Goal: Information Seeking & Learning: Learn about a topic

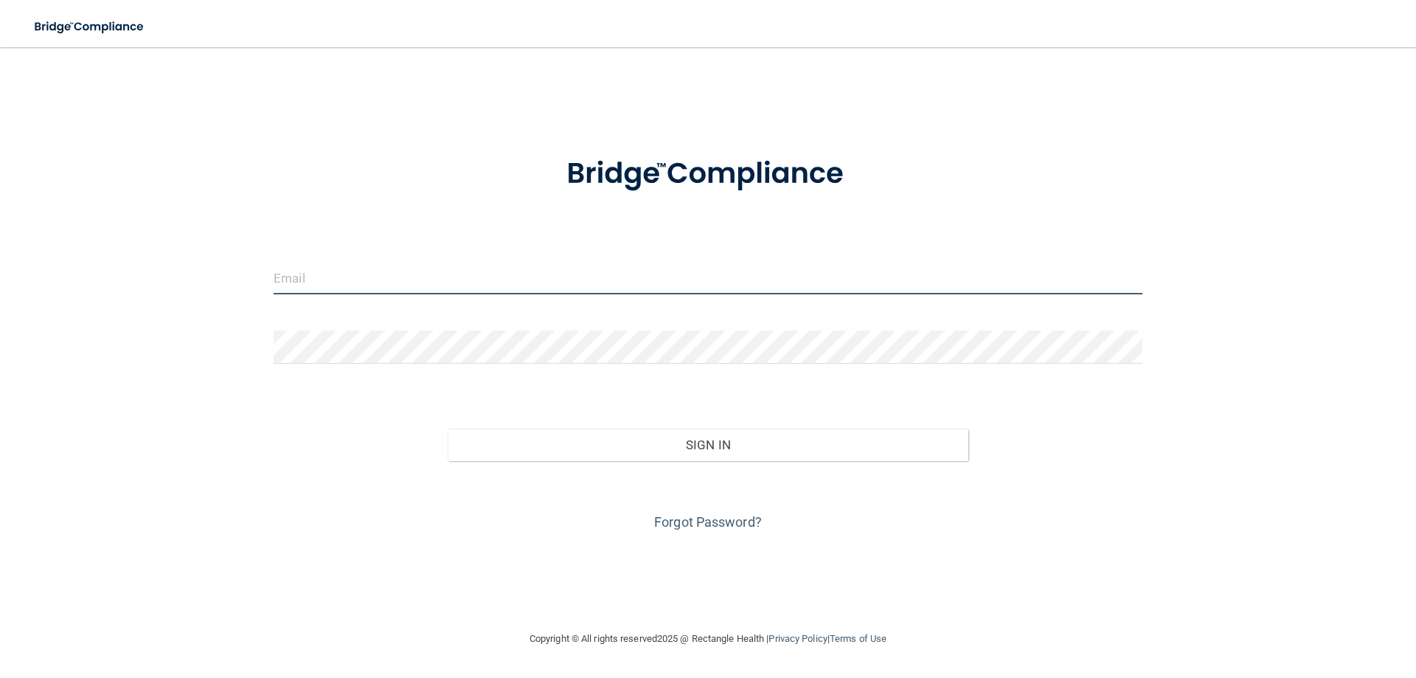
click at [390, 279] on input "email" at bounding box center [708, 277] width 869 height 33
type input "[EMAIL_ADDRESS][DOMAIN_NAME]"
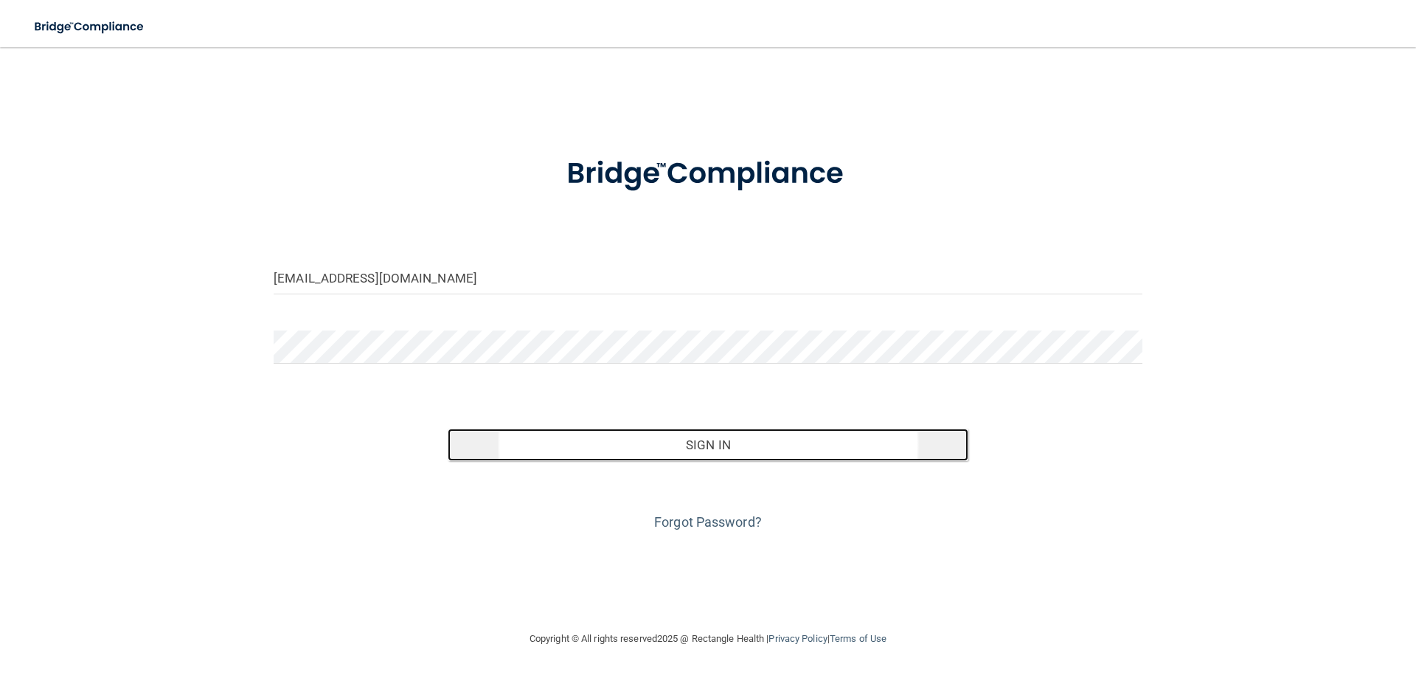
click at [642, 450] on button "Sign In" at bounding box center [708, 444] width 521 height 32
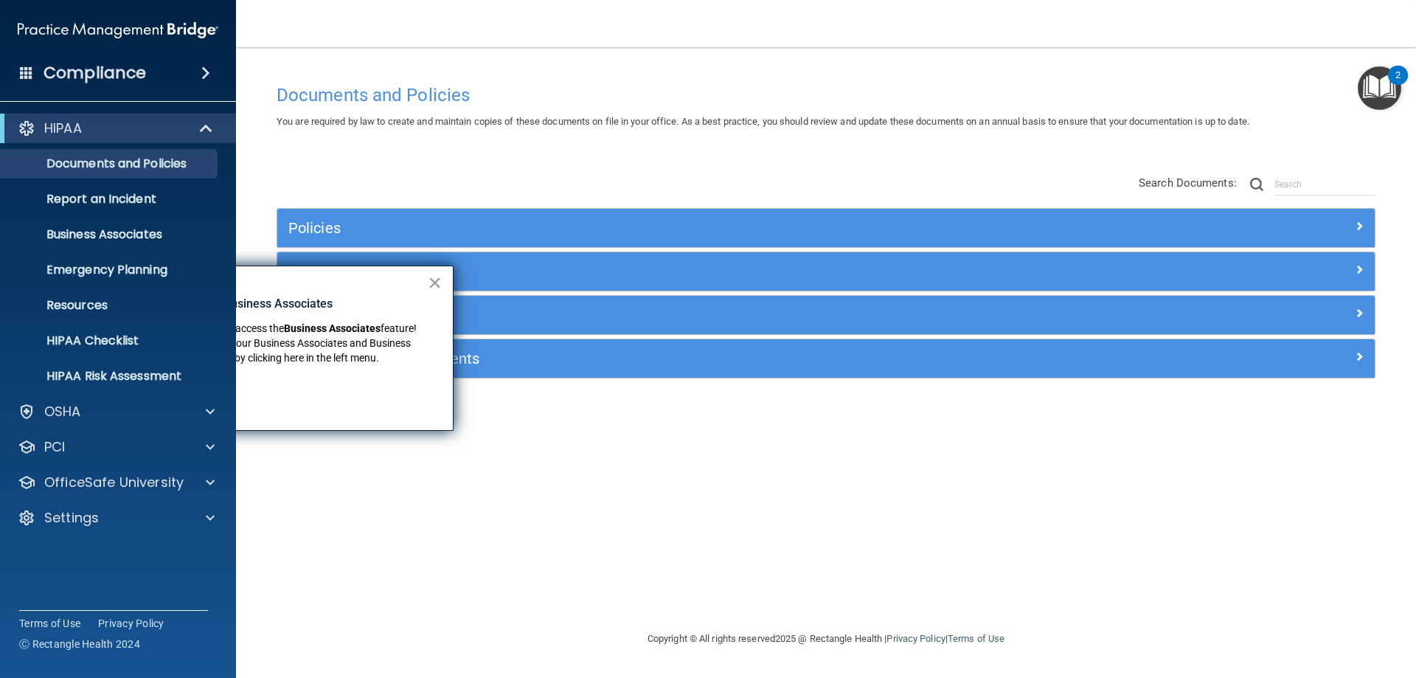
click at [434, 282] on button "×" at bounding box center [435, 283] width 14 height 24
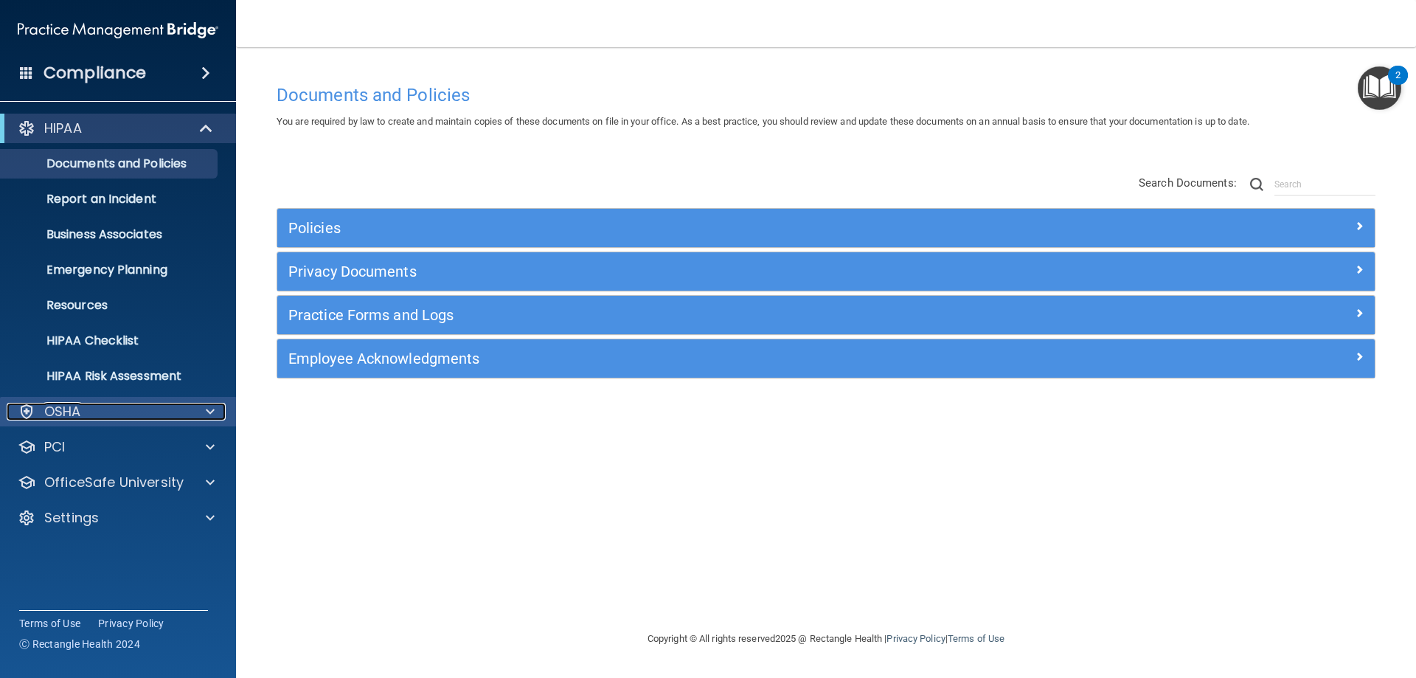
click at [72, 412] on p "OSHA" at bounding box center [62, 412] width 37 height 18
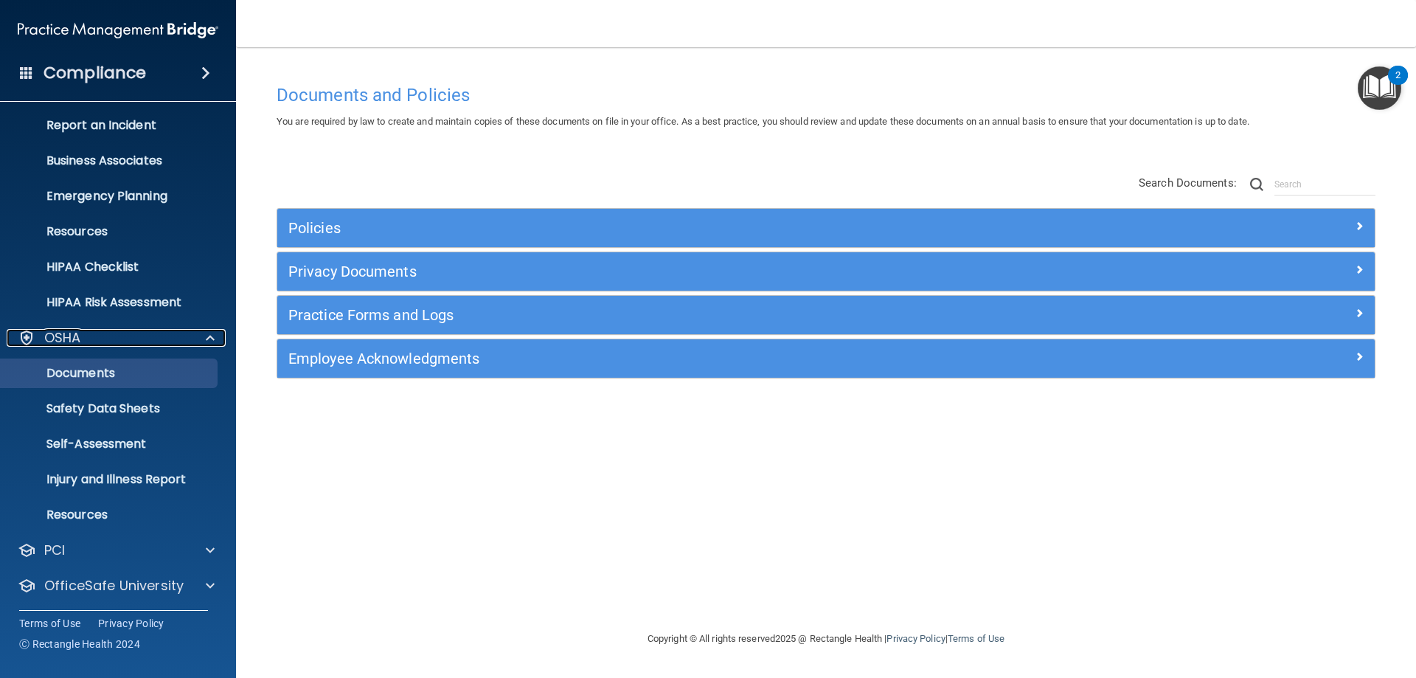
scroll to position [111, 0]
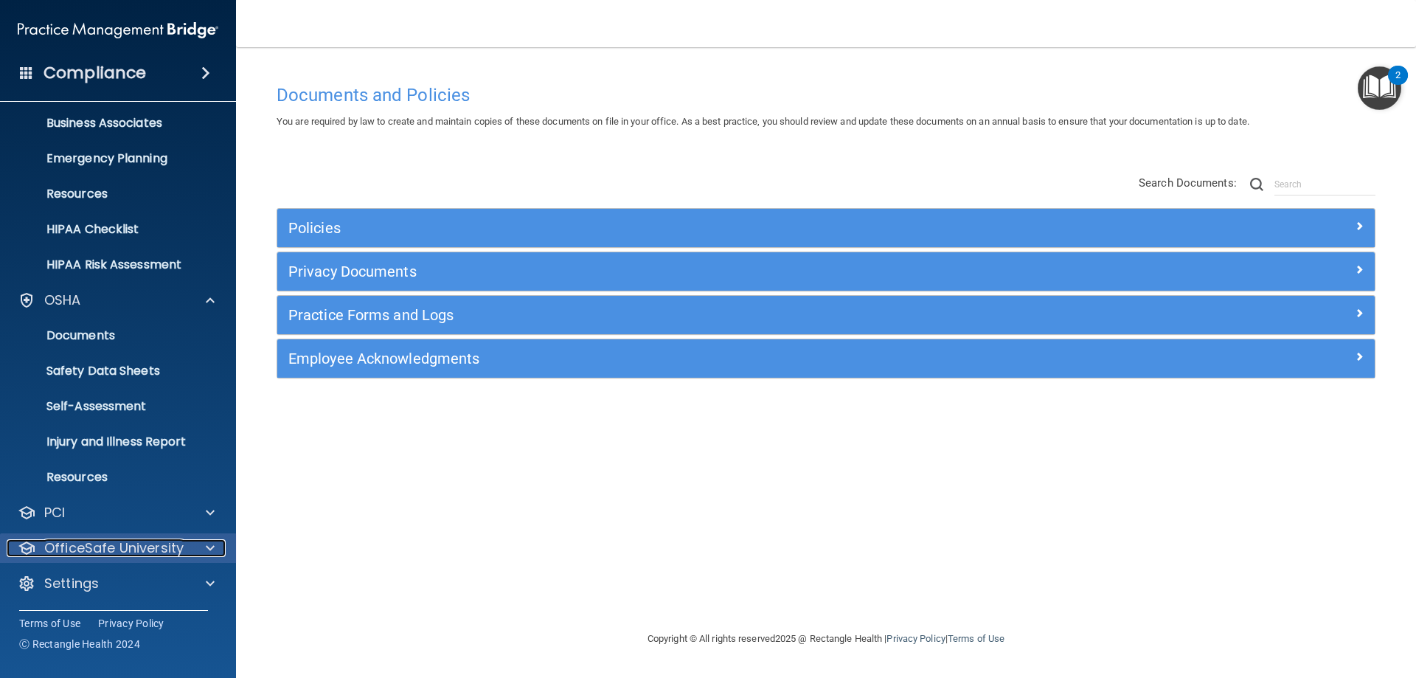
click at [92, 540] on p "OfficeSafe University" at bounding box center [113, 548] width 139 height 18
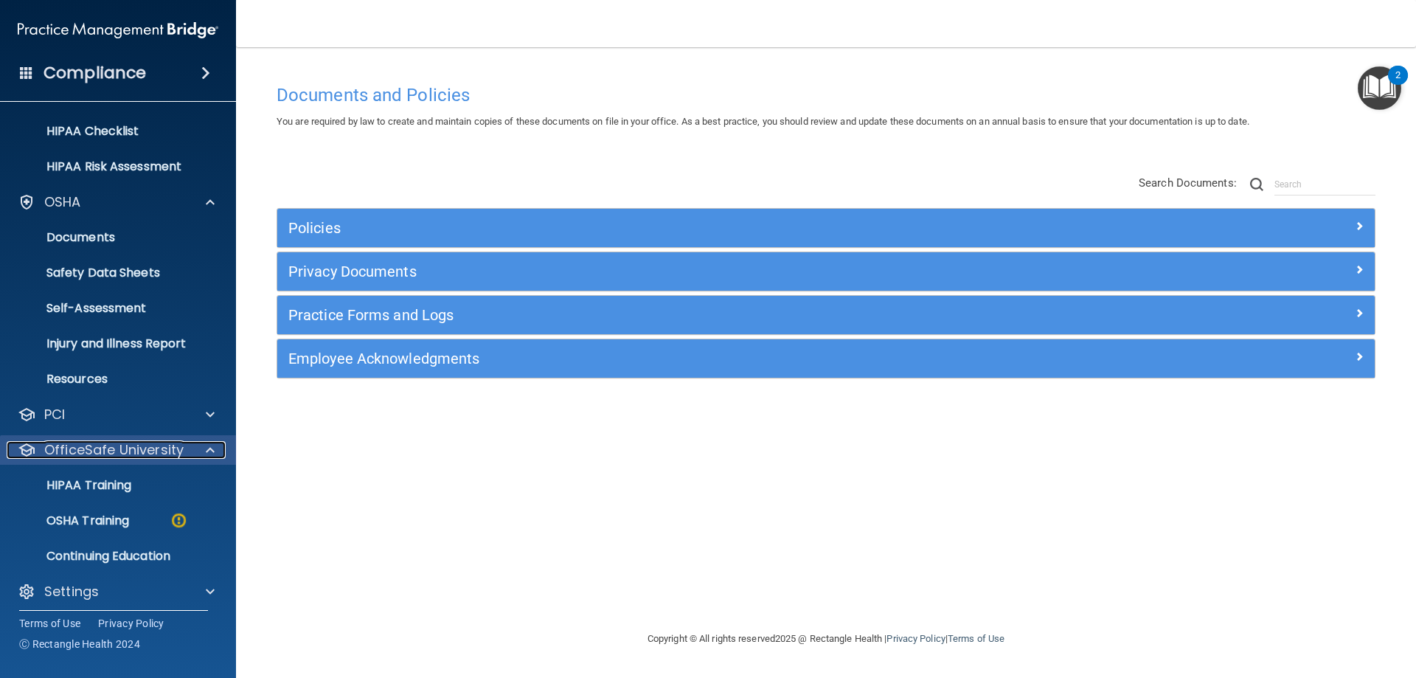
scroll to position [217, 0]
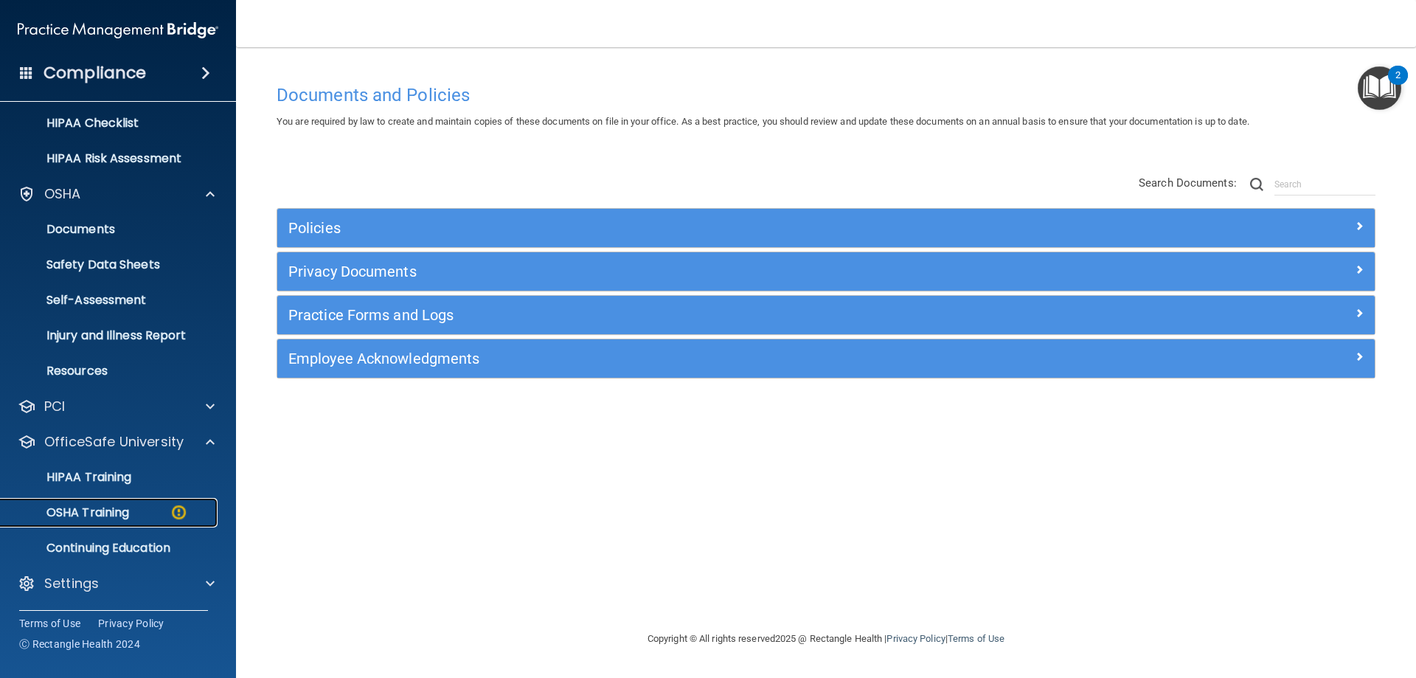
click at [91, 512] on p "OSHA Training" at bounding box center [69, 512] width 119 height 15
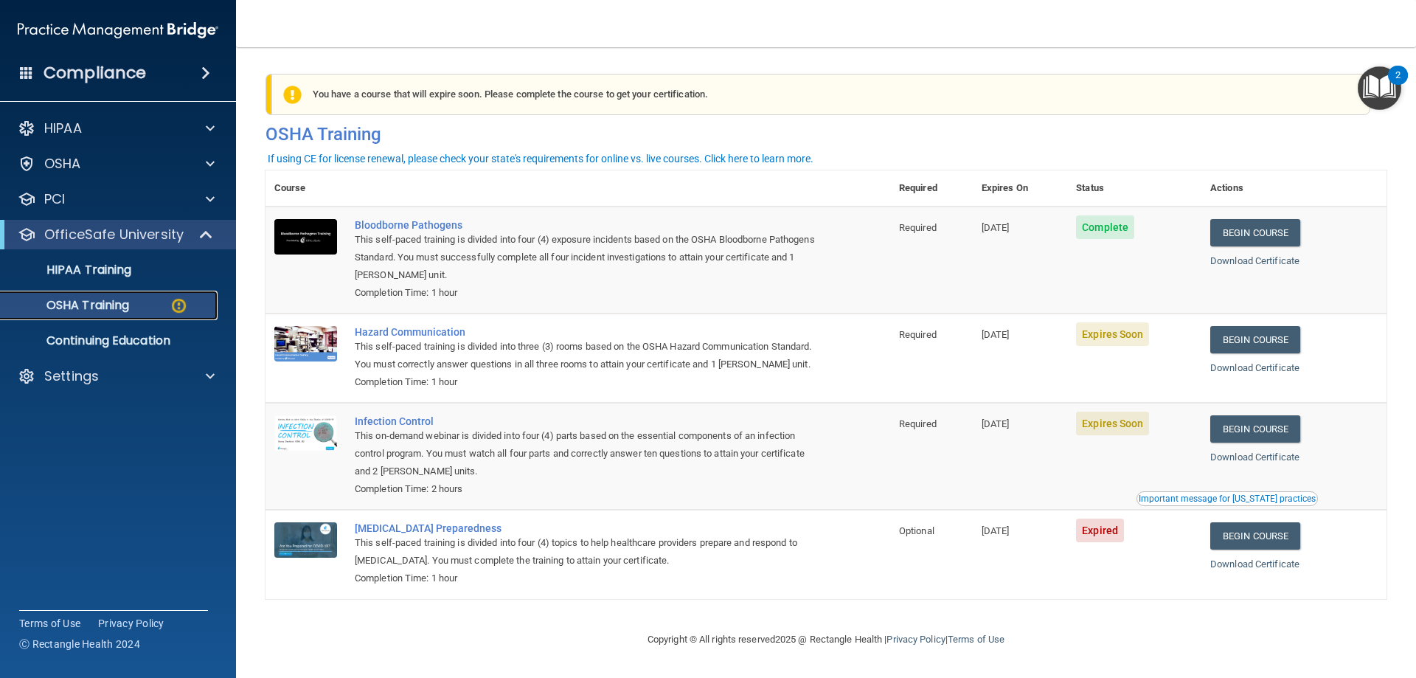
scroll to position [18, 0]
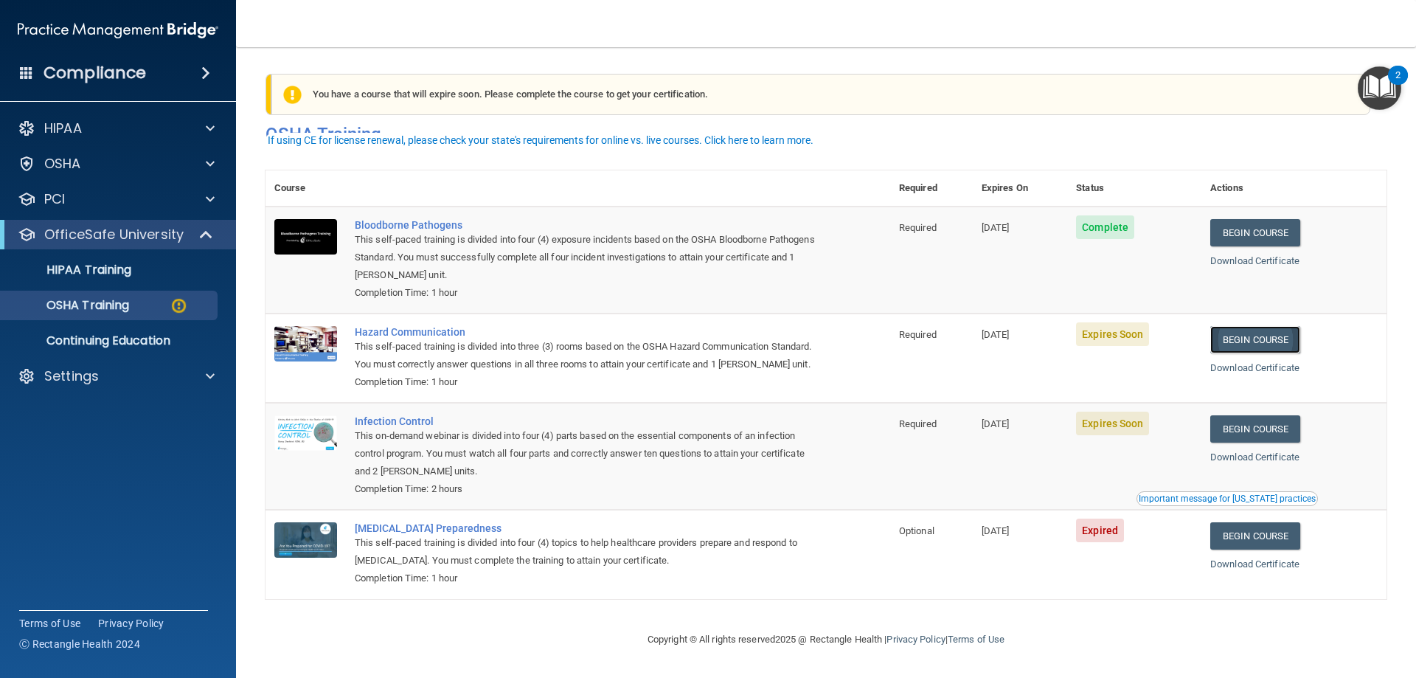
click at [1231, 326] on link "Begin Course" at bounding box center [1255, 339] width 90 height 27
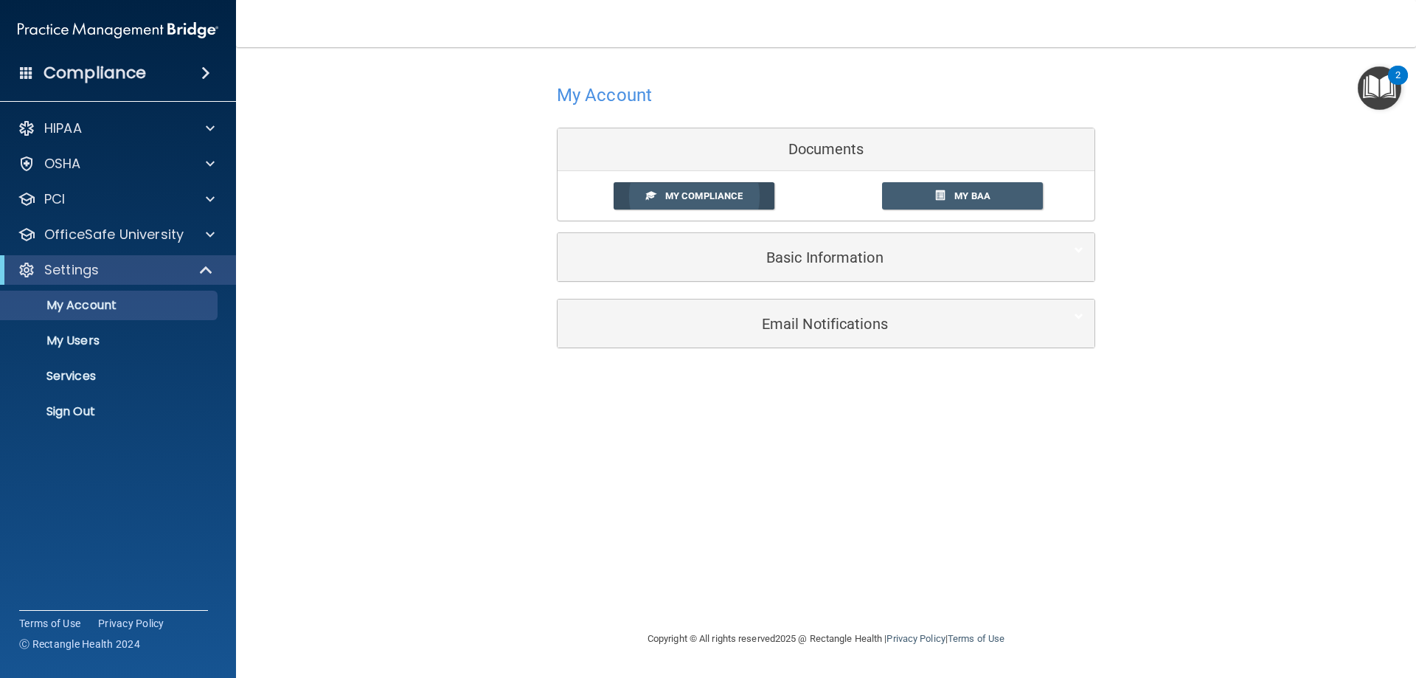
click at [710, 195] on span "My Compliance" at bounding box center [703, 195] width 77 height 11
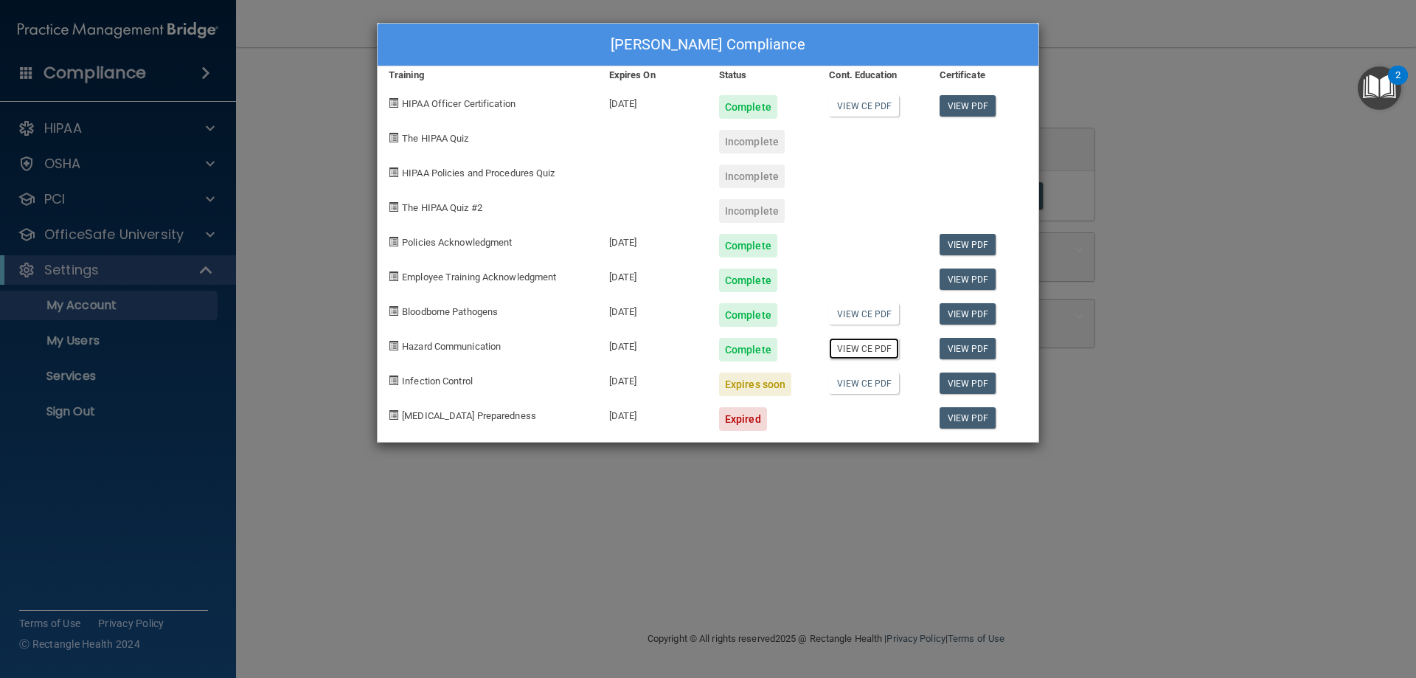
click at [857, 344] on link "View CE PDF" at bounding box center [864, 348] width 70 height 21
click at [393, 382] on span at bounding box center [394, 380] width 10 height 10
click at [1396, 75] on div "2" at bounding box center [1397, 84] width 5 height 19
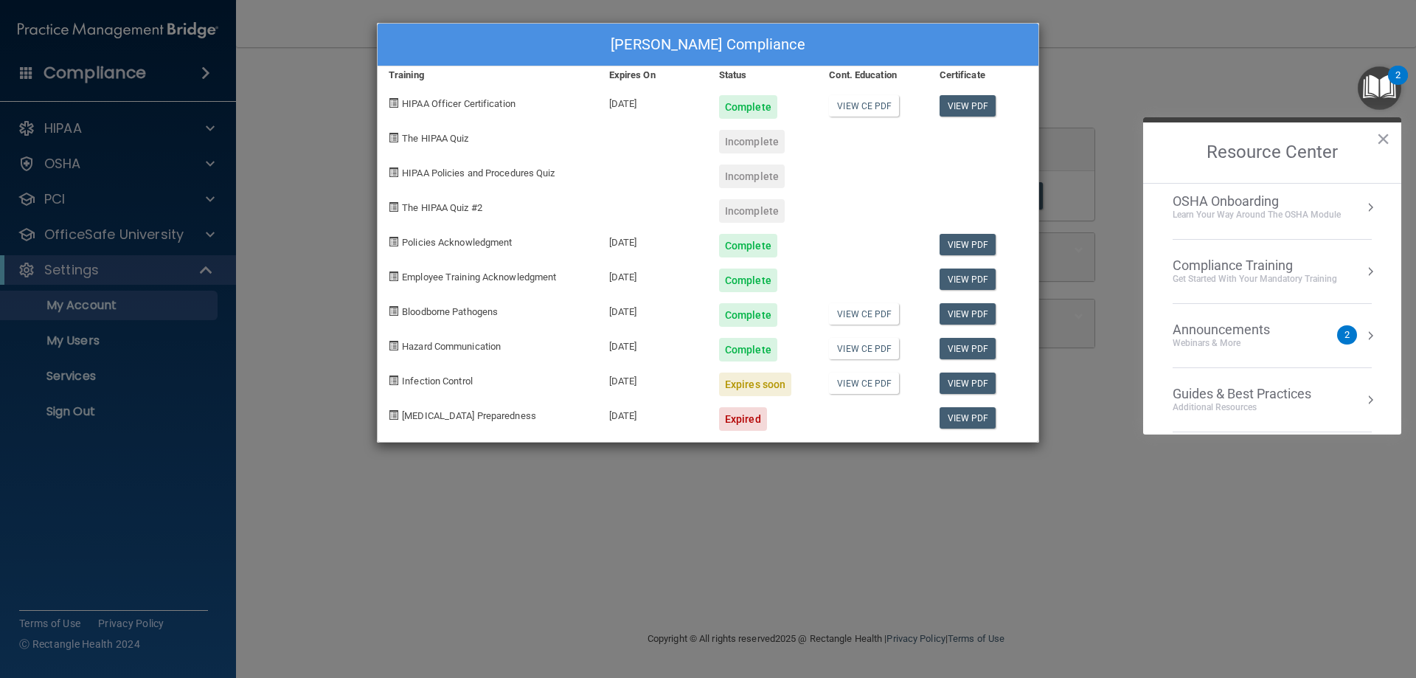
scroll to position [147, 0]
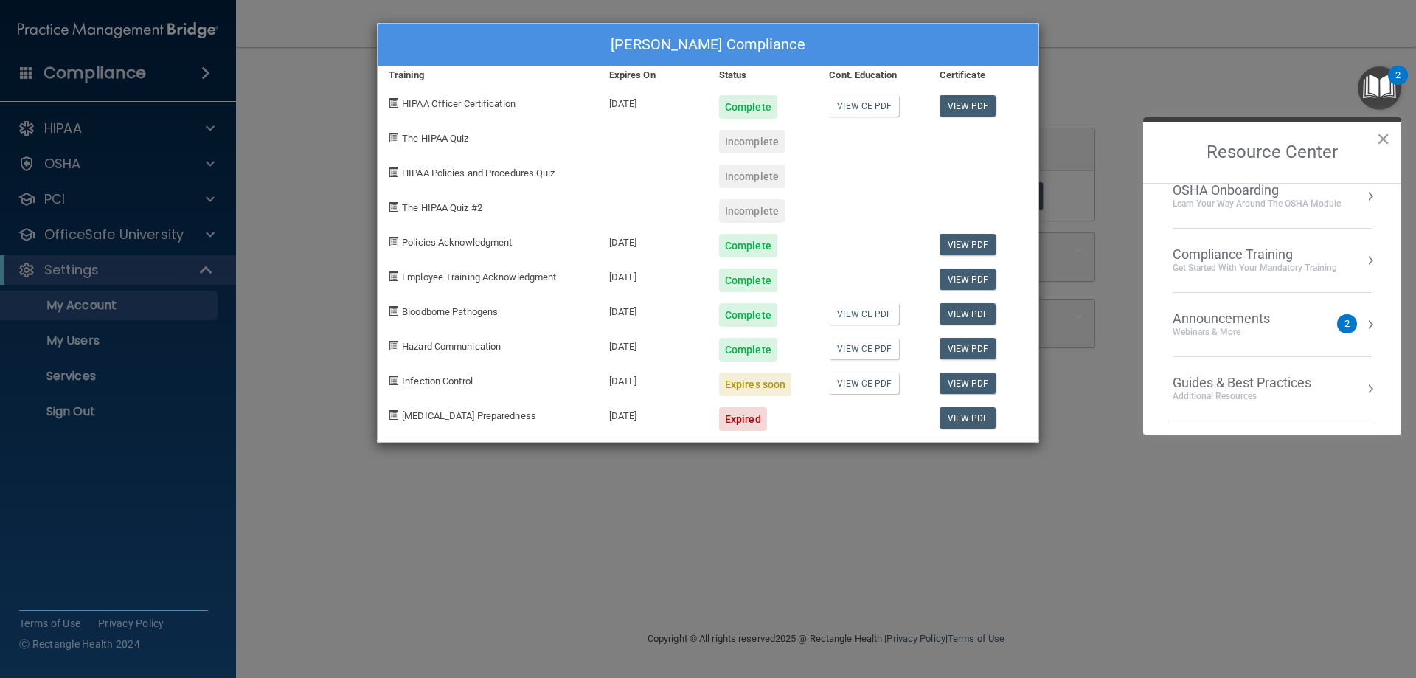
click at [559, 553] on div "John Petty's Compliance Training Expires On Status Cont. Education Certificate …" at bounding box center [708, 339] width 1416 height 678
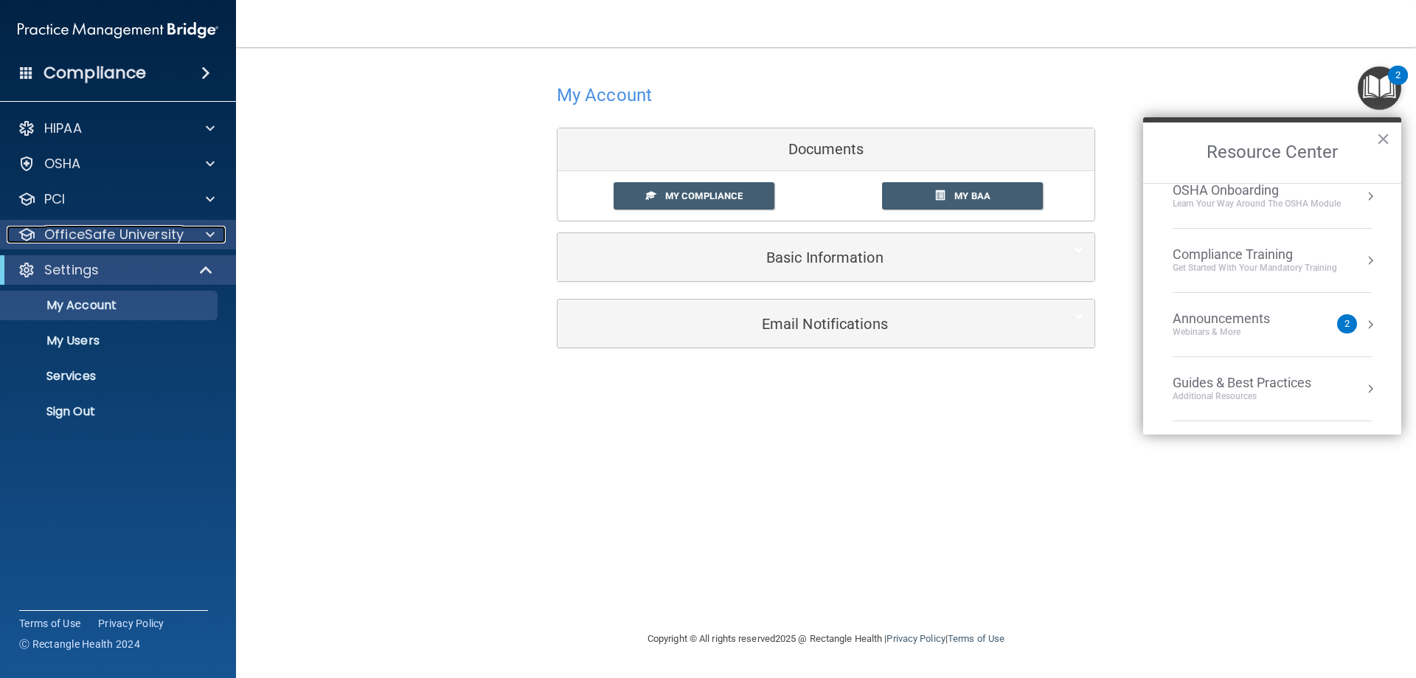
click at [72, 230] on p "OfficeSafe University" at bounding box center [113, 235] width 139 height 18
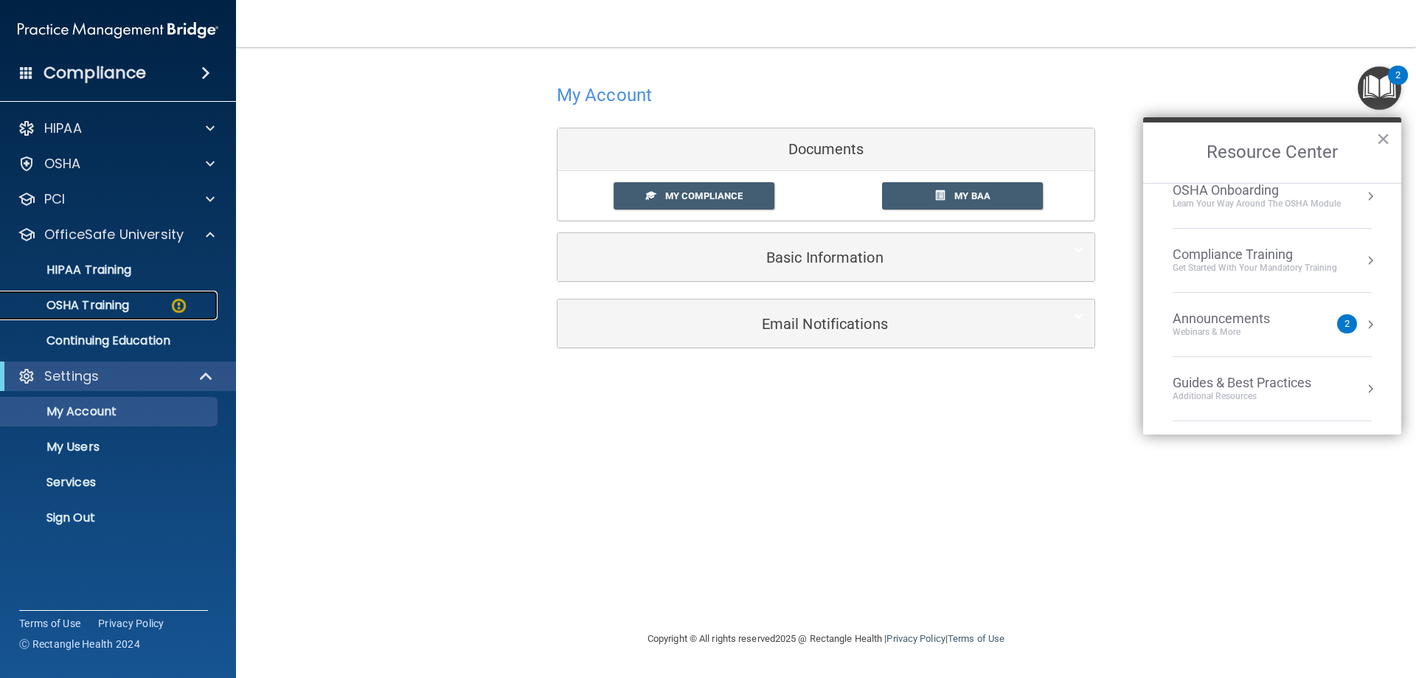
click at [85, 304] on p "OSHA Training" at bounding box center [69, 305] width 119 height 15
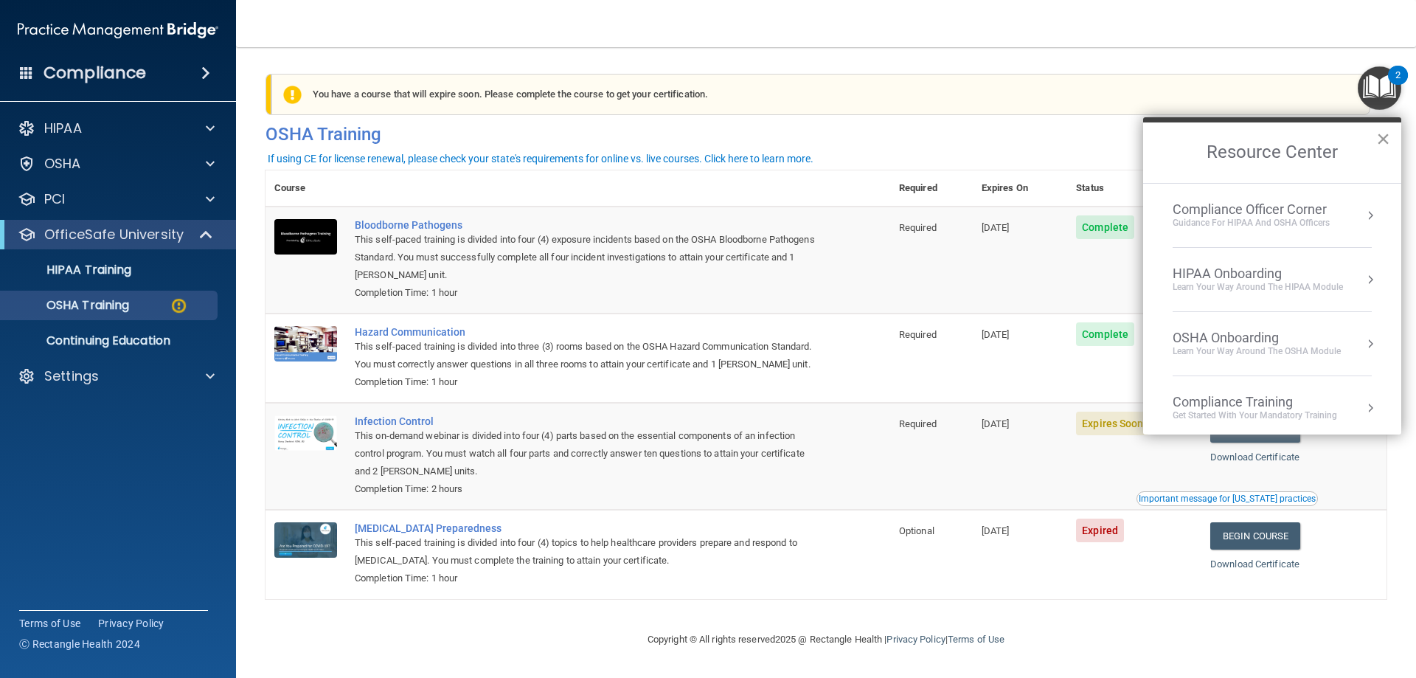
click at [1380, 136] on button "×" at bounding box center [1383, 139] width 14 height 24
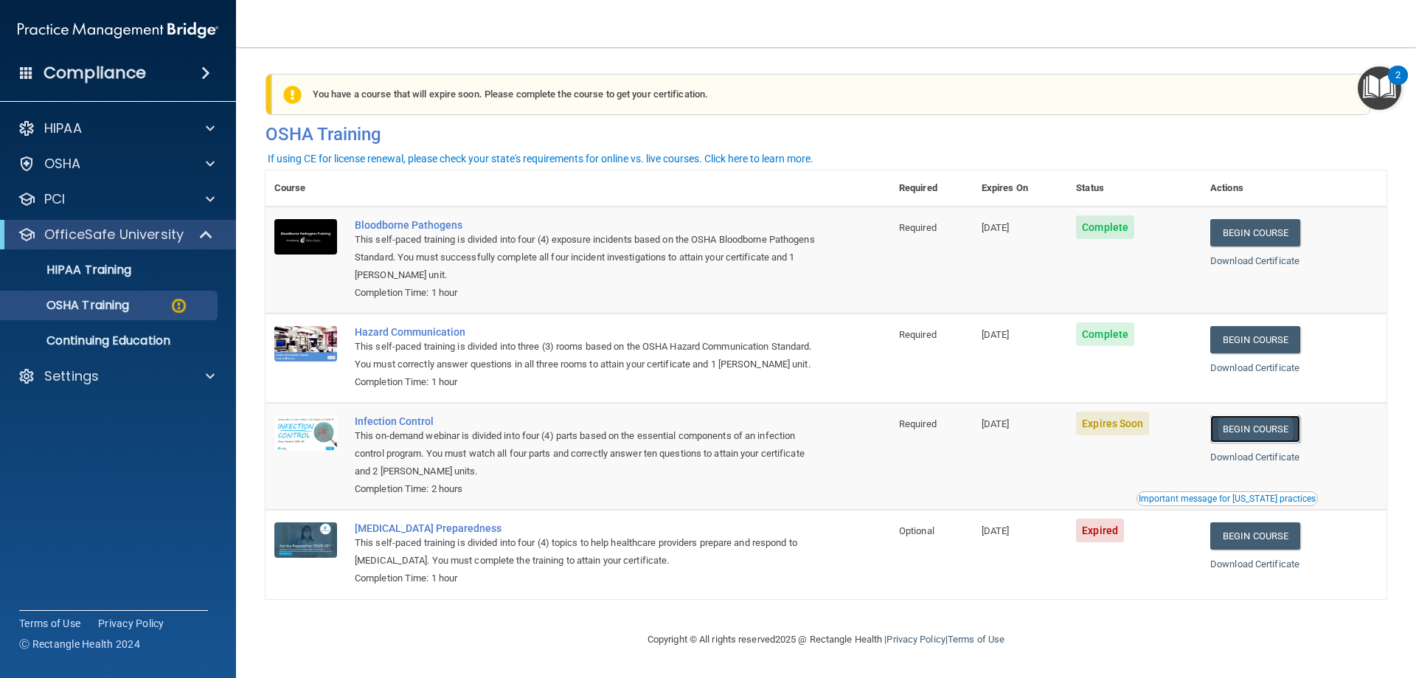
click at [1231, 442] on link "Begin Course" at bounding box center [1255, 428] width 90 height 27
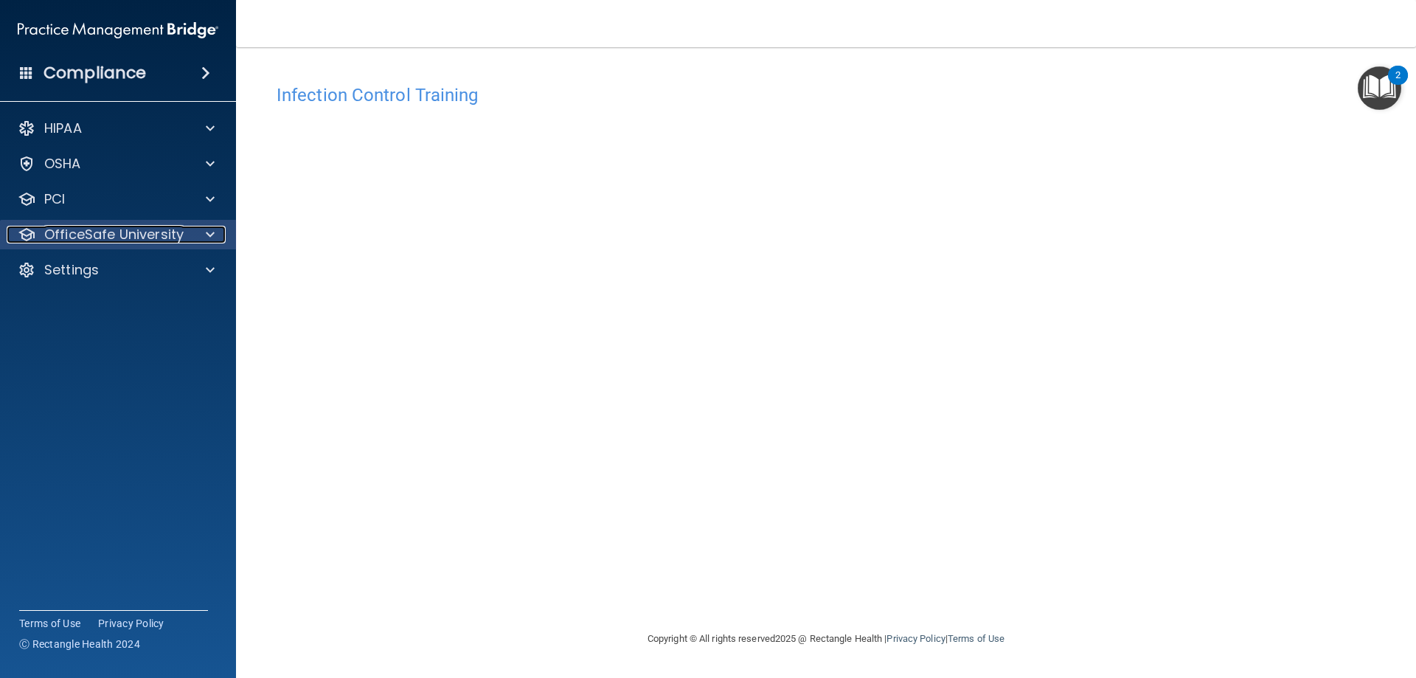
click at [123, 229] on p "OfficeSafe University" at bounding box center [113, 235] width 139 height 18
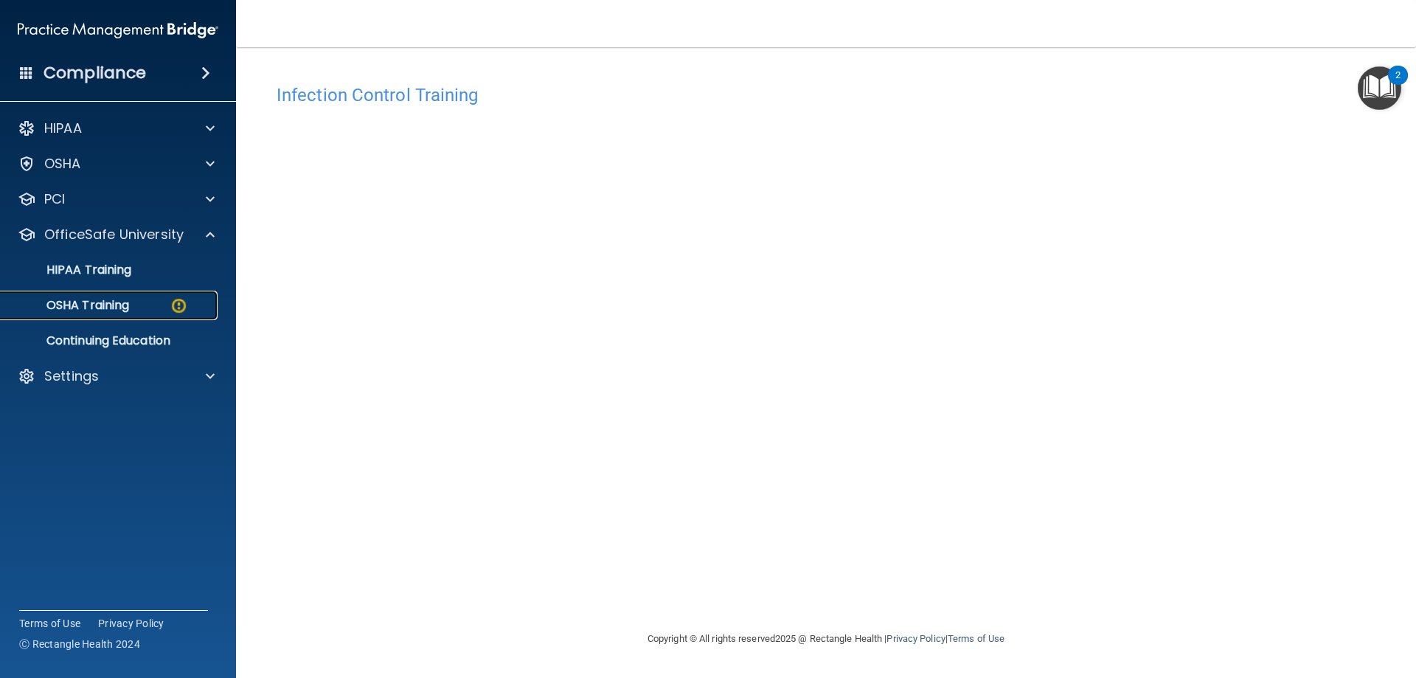
click at [106, 304] on p "OSHA Training" at bounding box center [69, 305] width 119 height 15
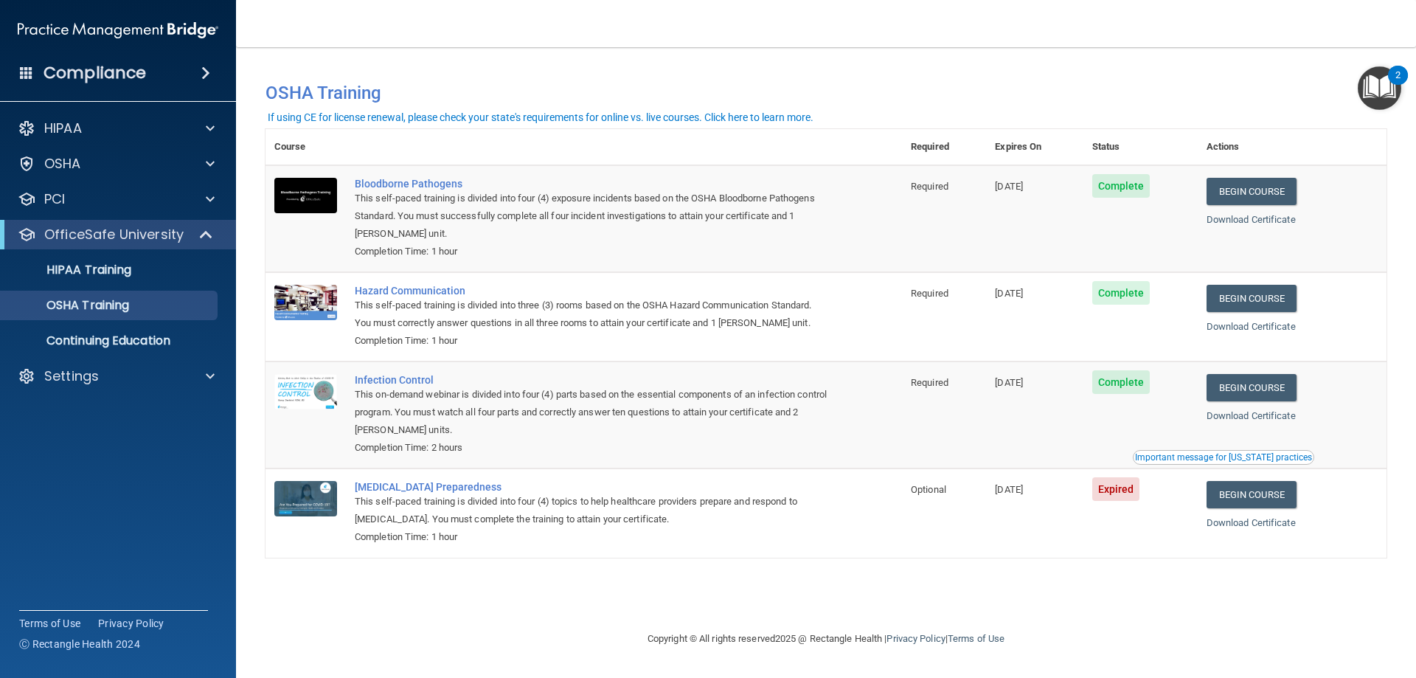
click at [1174, 458] on div "Important message for [US_STATE] practices" at bounding box center [1223, 457] width 177 height 9
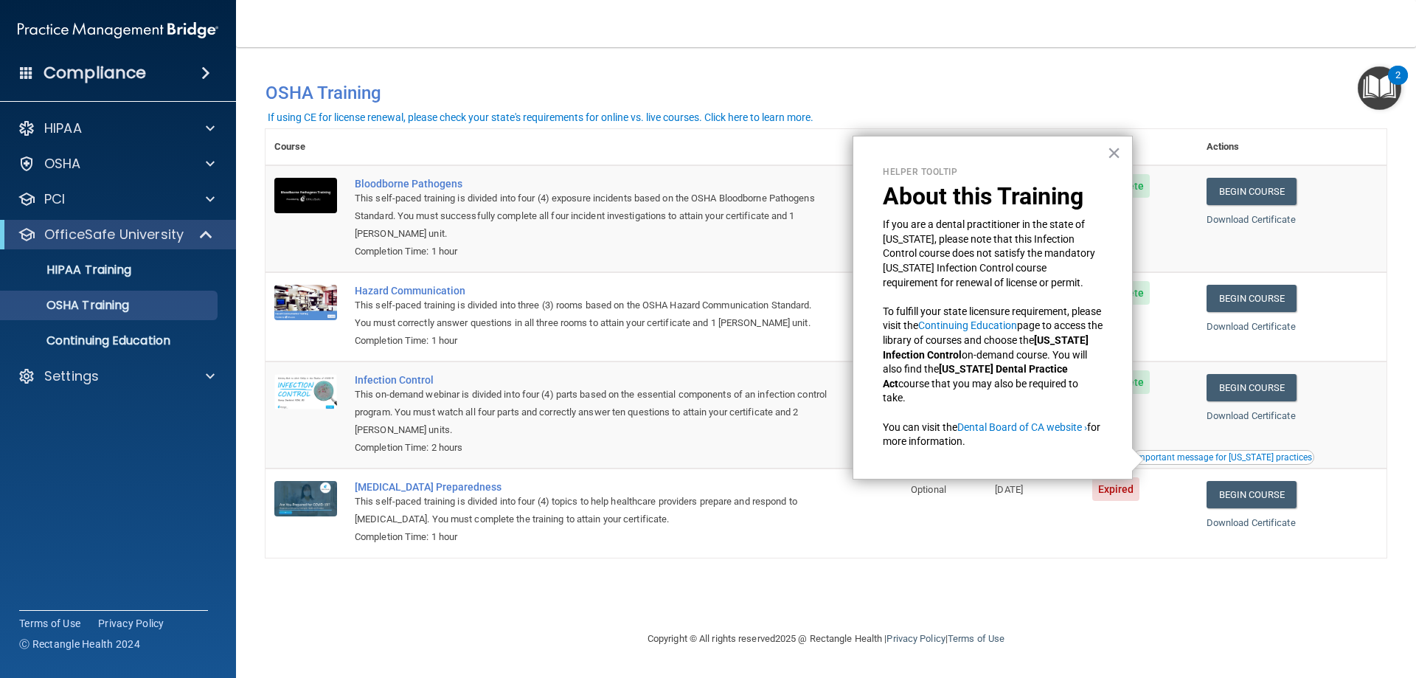
click at [1029, 557] on td "[DATE]" at bounding box center [1034, 512] width 97 height 88
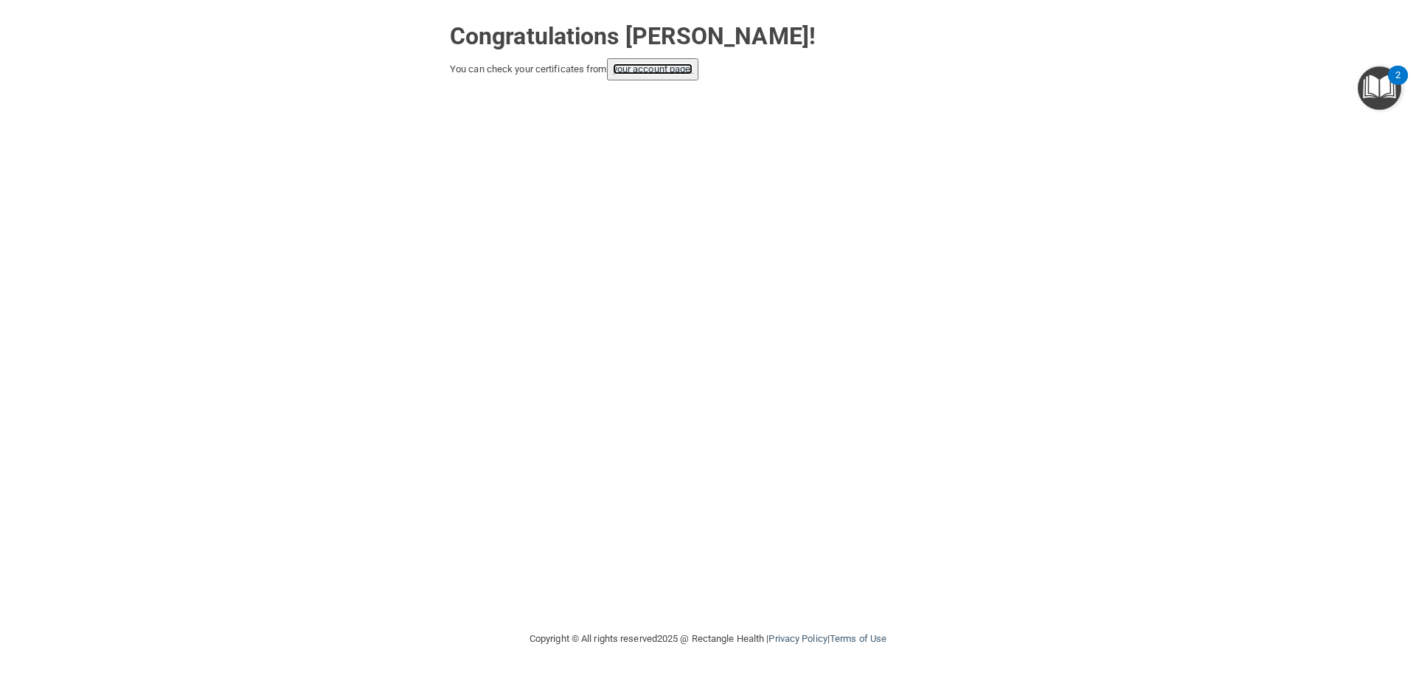
click at [658, 72] on link "your account page!" at bounding box center [653, 68] width 80 height 11
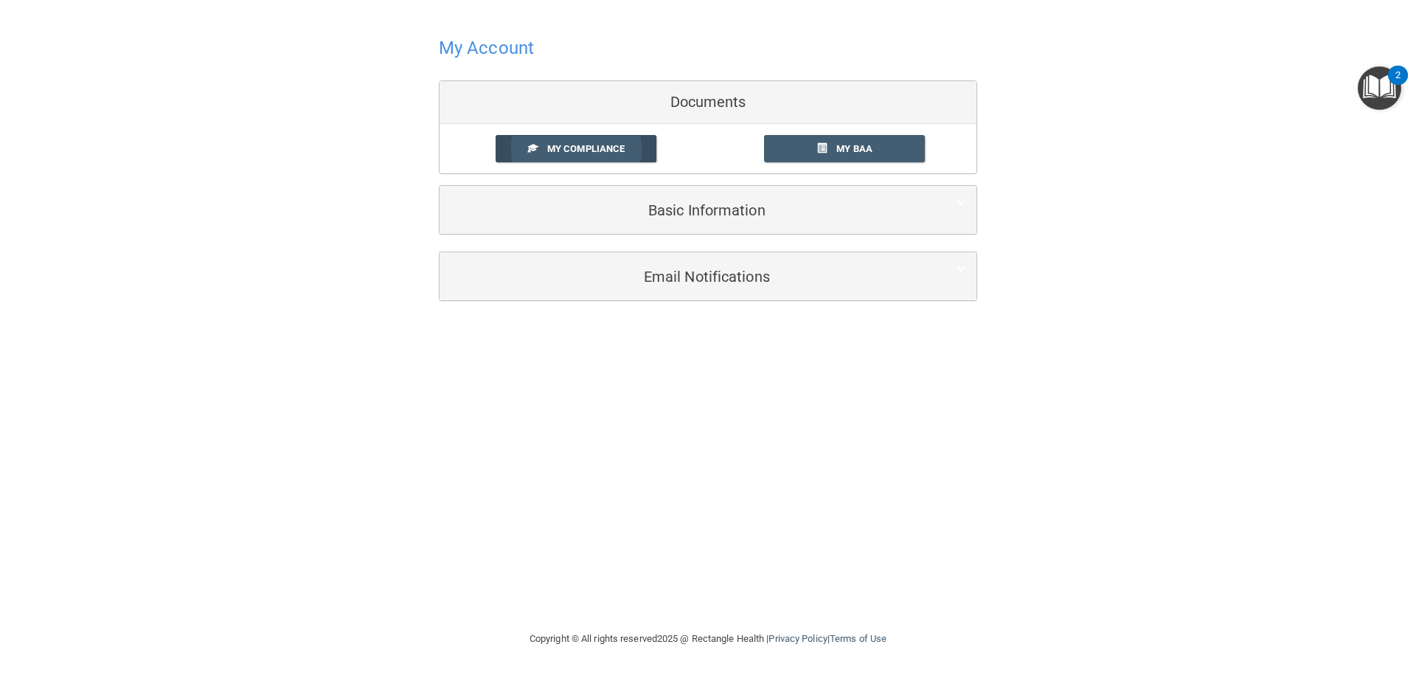
click at [608, 149] on span "My Compliance" at bounding box center [585, 148] width 77 height 11
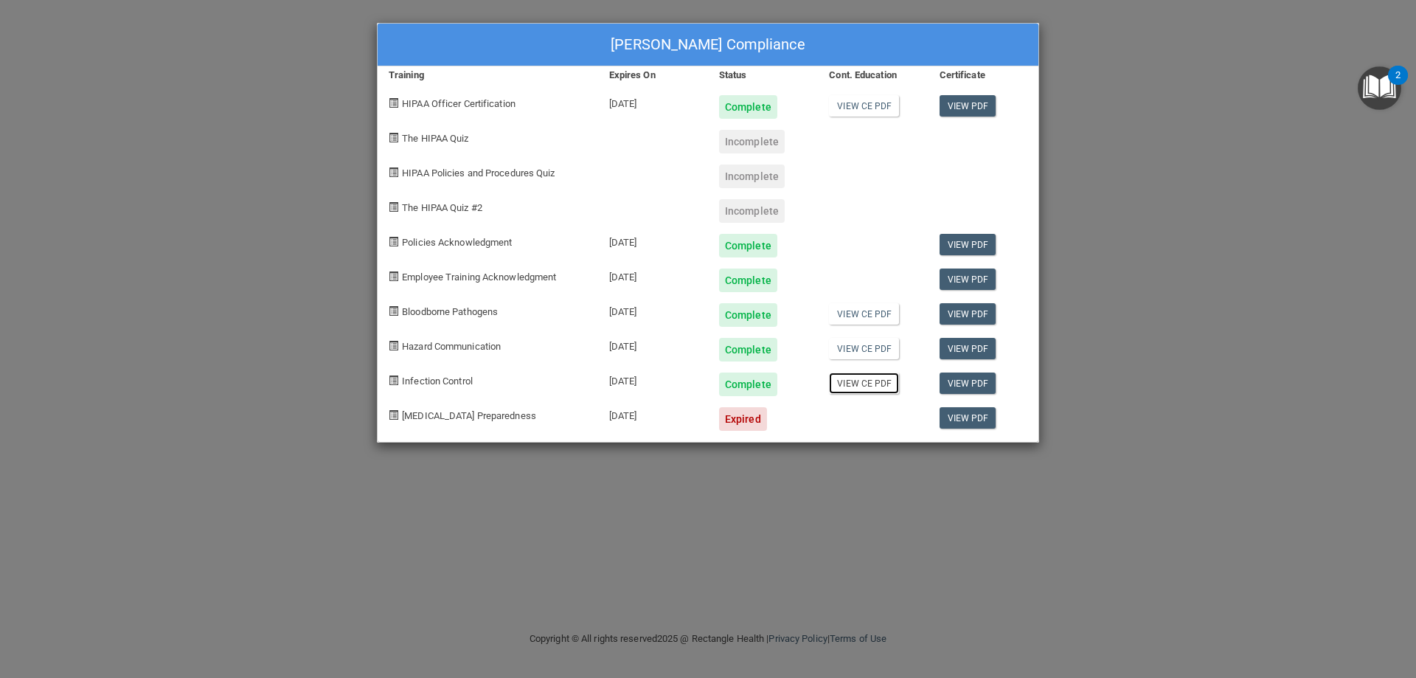
click at [856, 384] on link "View CE PDF" at bounding box center [864, 382] width 70 height 21
